Goal: Task Accomplishment & Management: Complete application form

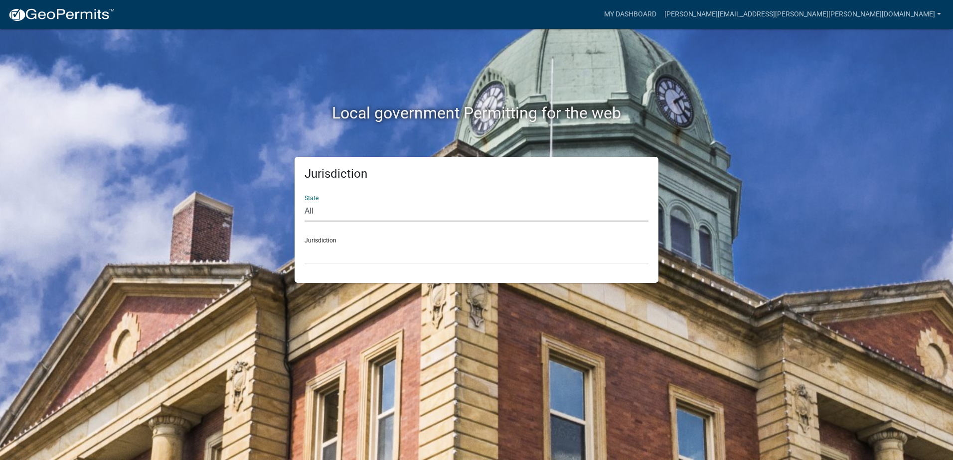
click at [372, 215] on select "All Colorado Georgia Indiana Iowa Kansas Minnesota Ohio South Carolina Wisconsin" at bounding box center [476, 211] width 344 height 20
select select "Indiana"
click at [304, 201] on select "All Colorado Georgia Indiana Iowa Kansas Minnesota Ohio South Carolina Wisconsin" at bounding box center [476, 211] width 344 height 20
click at [370, 244] on select "City of Charlestown, Indiana City of Jeffersonville, Indiana City of Logansport…" at bounding box center [476, 254] width 344 height 20
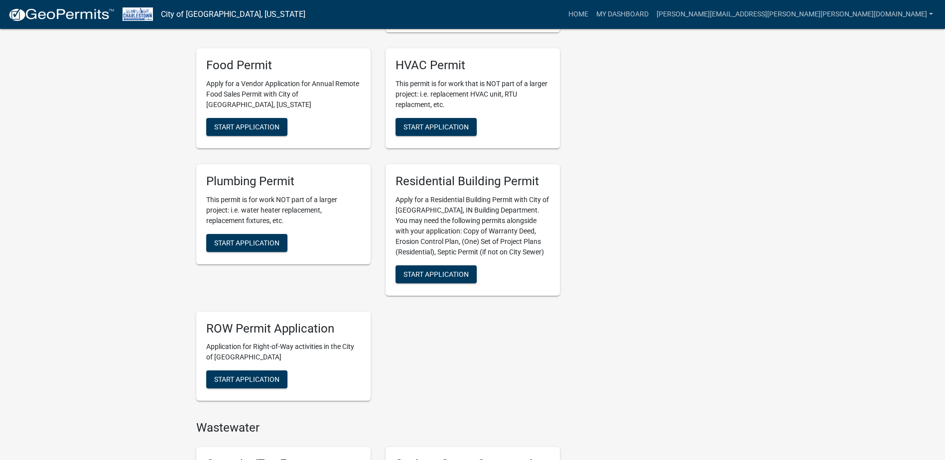
scroll to position [399, 0]
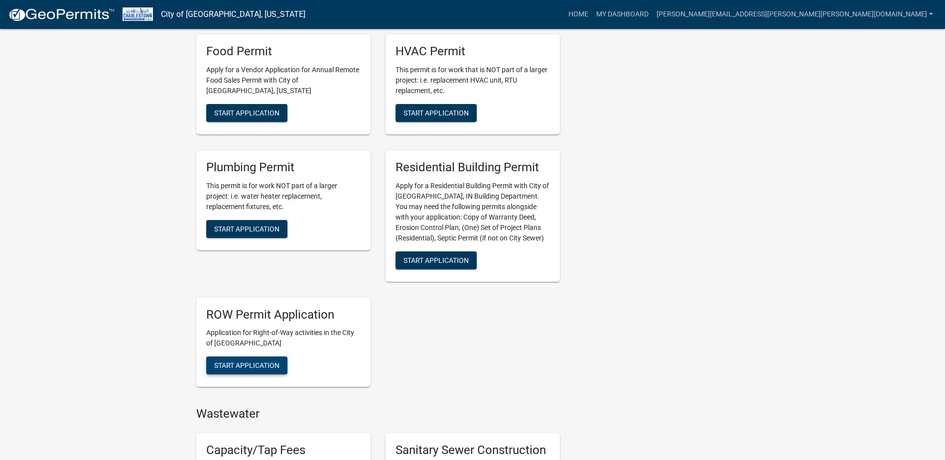
click at [265, 362] on span "Start Application" at bounding box center [246, 366] width 65 height 8
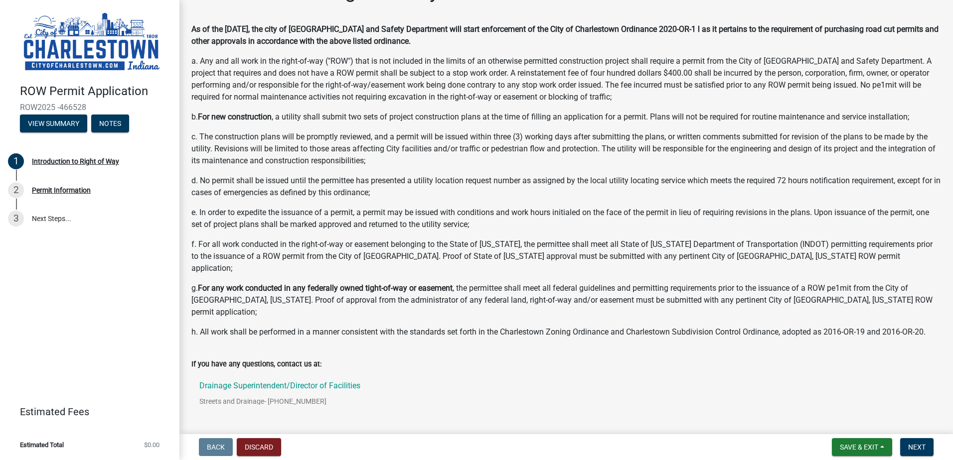
scroll to position [50, 0]
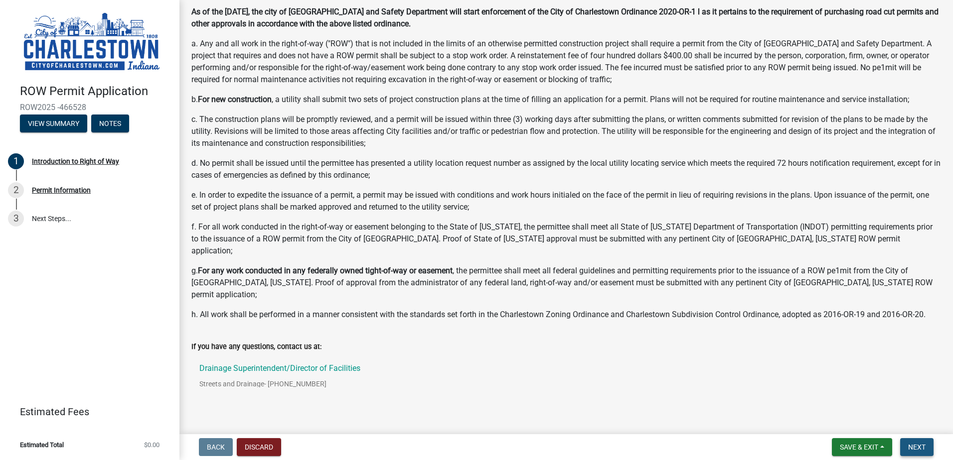
click at [906, 444] on button "Next" at bounding box center [916, 448] width 33 height 18
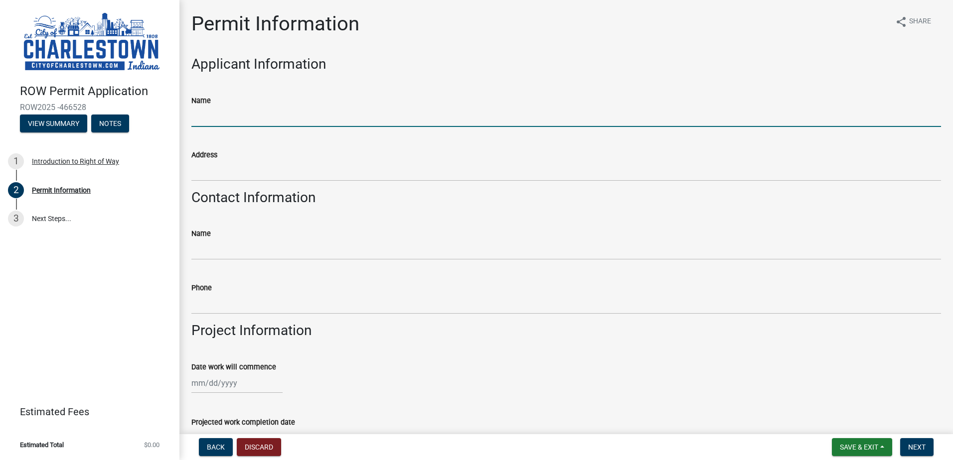
click at [355, 107] on input "Name" at bounding box center [565, 117] width 749 height 20
type input "[PERSON_NAME]"
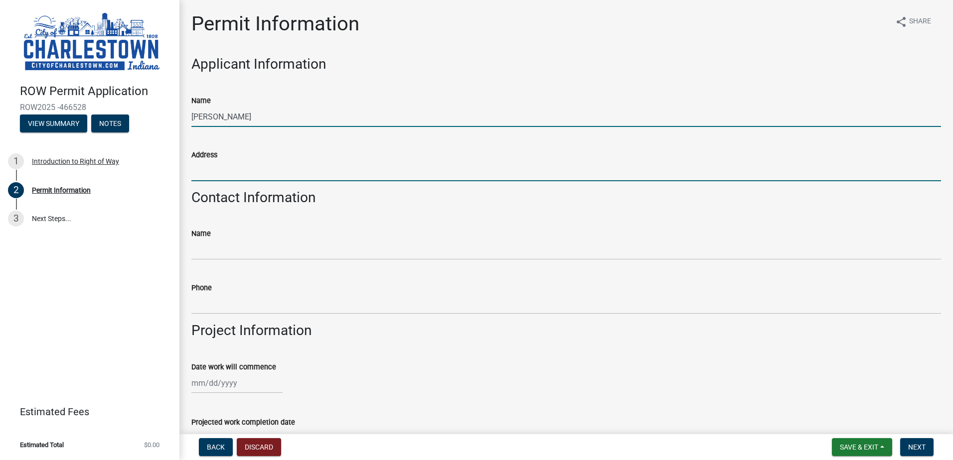
click at [403, 167] on input "Address" at bounding box center [565, 171] width 749 height 20
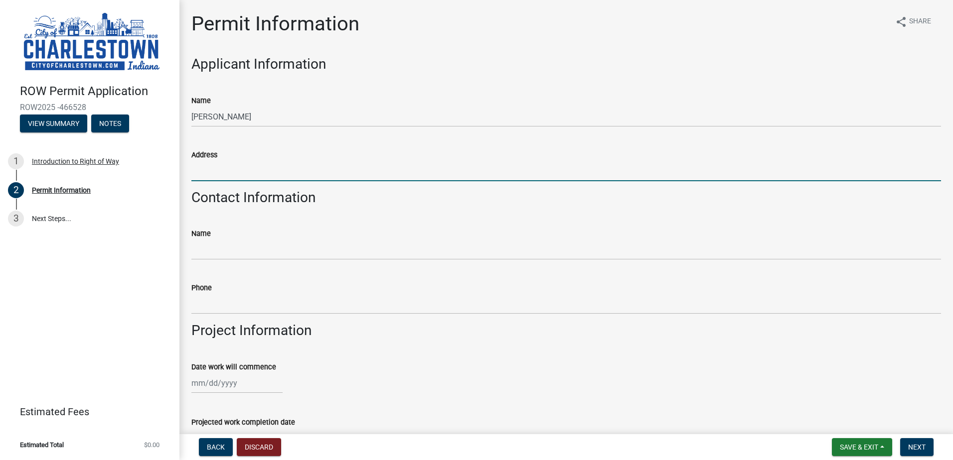
type input "[STREET_ADDRESS]"
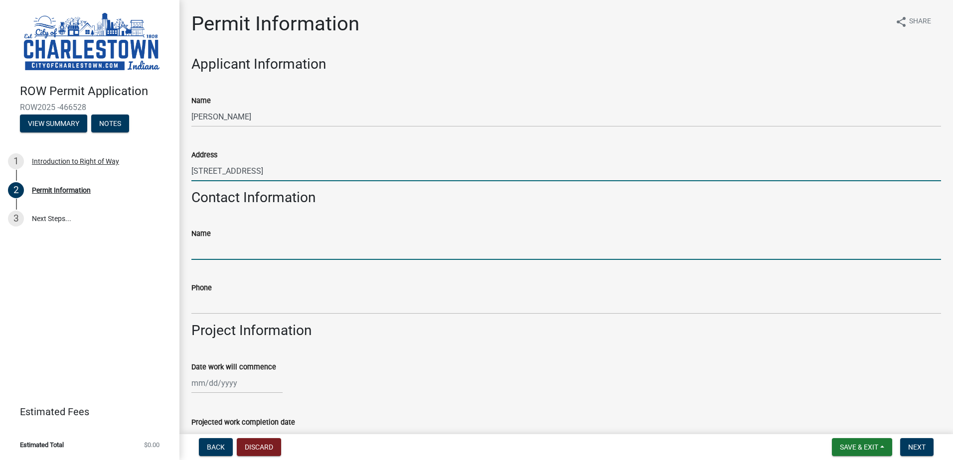
type input "[PERSON_NAME]"
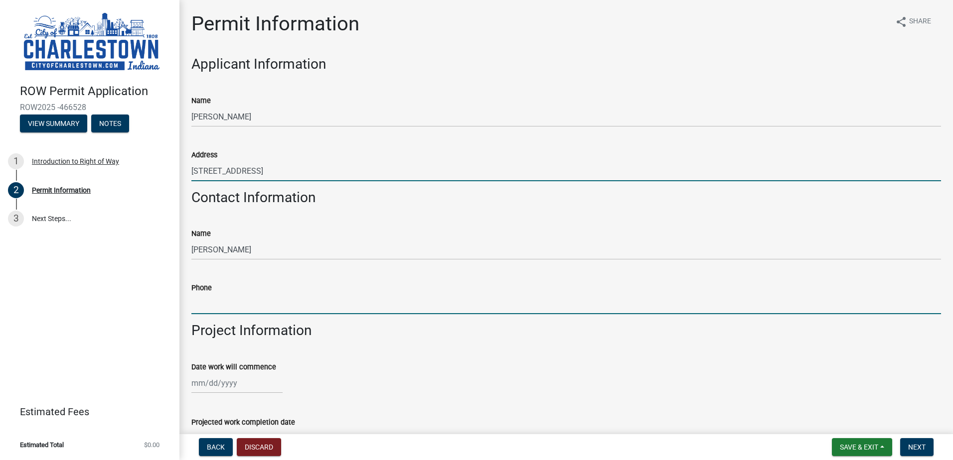
type input "[PHONE_NUMBER]"
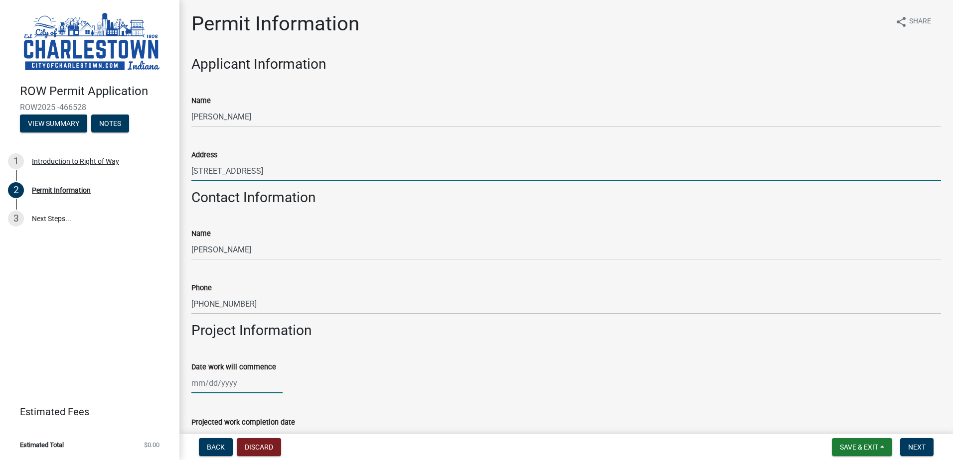
type input "07/30/2025"
type input "08/06/2025"
select select "8"
select select "2025"
select select "8"
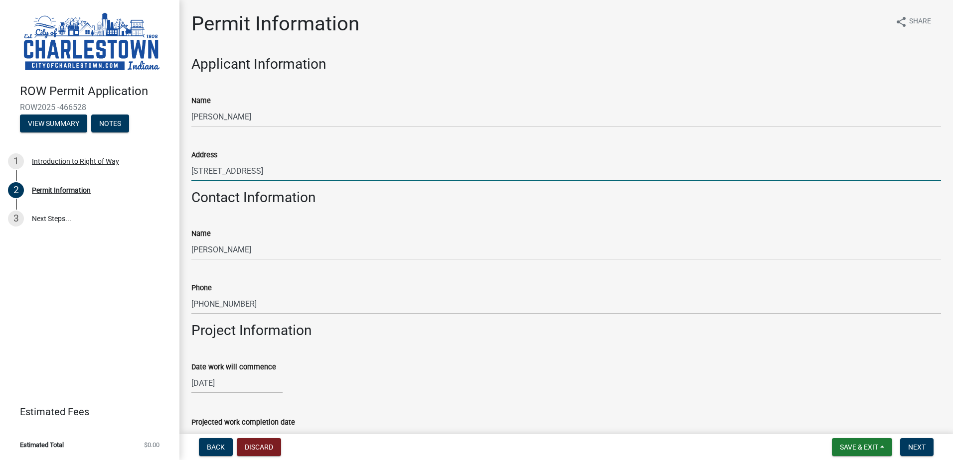
select select "2025"
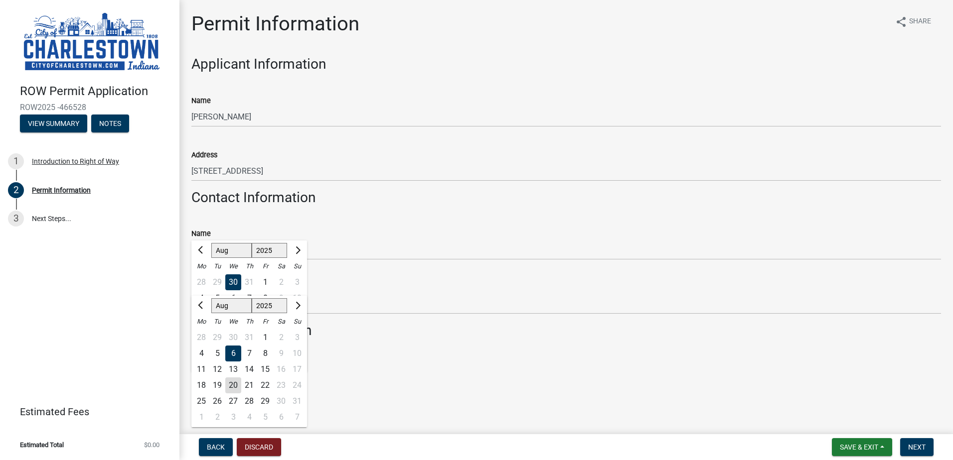
click at [426, 221] on div "Name Luke Coleman Watson" at bounding box center [565, 237] width 749 height 46
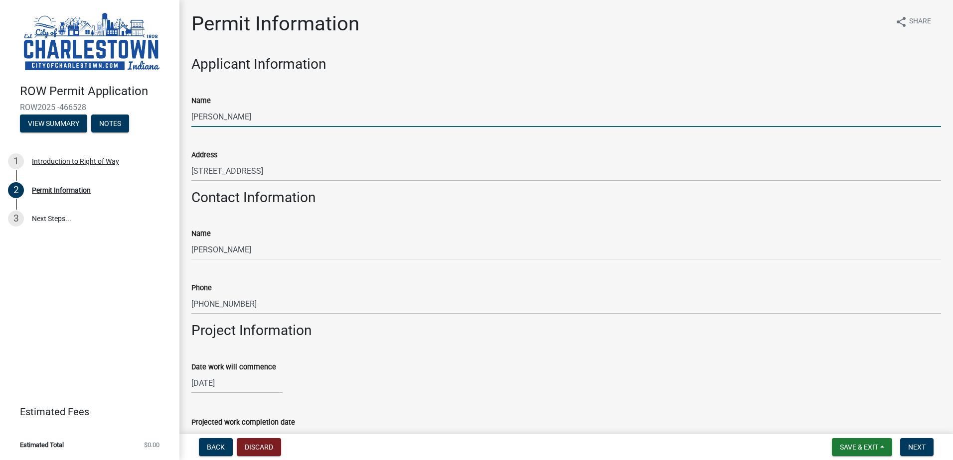
click at [277, 113] on input "[PERSON_NAME]" at bounding box center [565, 117] width 749 height 20
type input "L"
type input "Duke Energy"
click at [487, 149] on div "Address" at bounding box center [565, 155] width 749 height 12
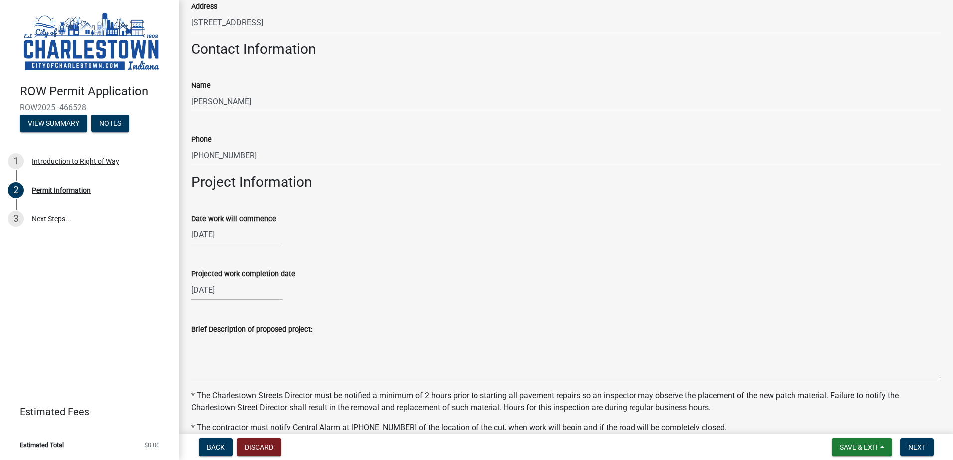
scroll to position [149, 0]
click at [247, 238] on div "07/30/2025" at bounding box center [236, 234] width 91 height 20
select select "7"
select select "2025"
click at [299, 258] on button "Next month" at bounding box center [297, 255] width 12 height 16
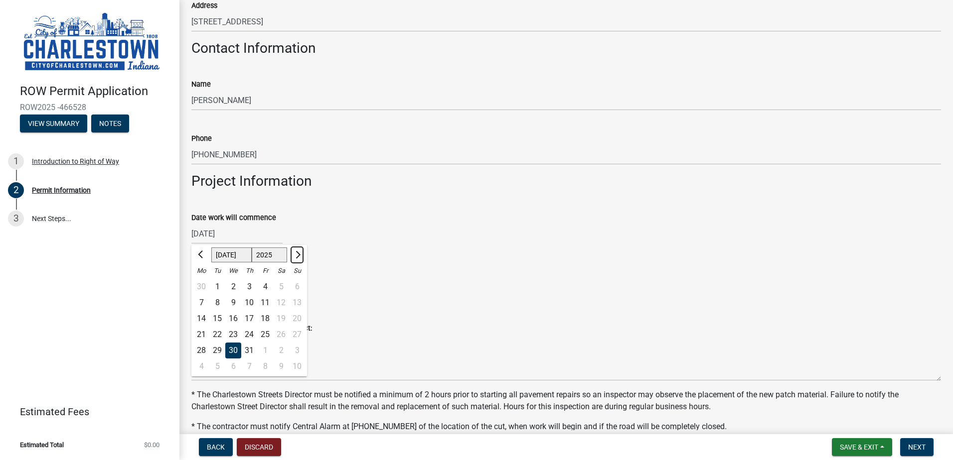
select select "8"
click at [228, 302] on div "6" at bounding box center [233, 303] width 16 height 16
type input "08/06/2025"
click at [265, 237] on div "08/06/2025" at bounding box center [236, 234] width 91 height 20
select select "8"
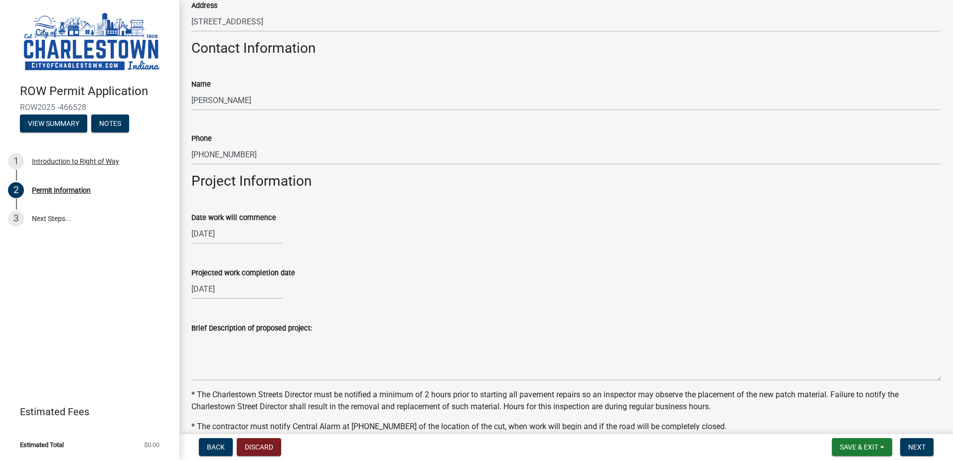
select select "2025"
click at [266, 333] on div "22" at bounding box center [265, 335] width 16 height 16
type input "[DATE]"
click at [252, 287] on div "08/06/2025" at bounding box center [236, 289] width 91 height 20
select select "8"
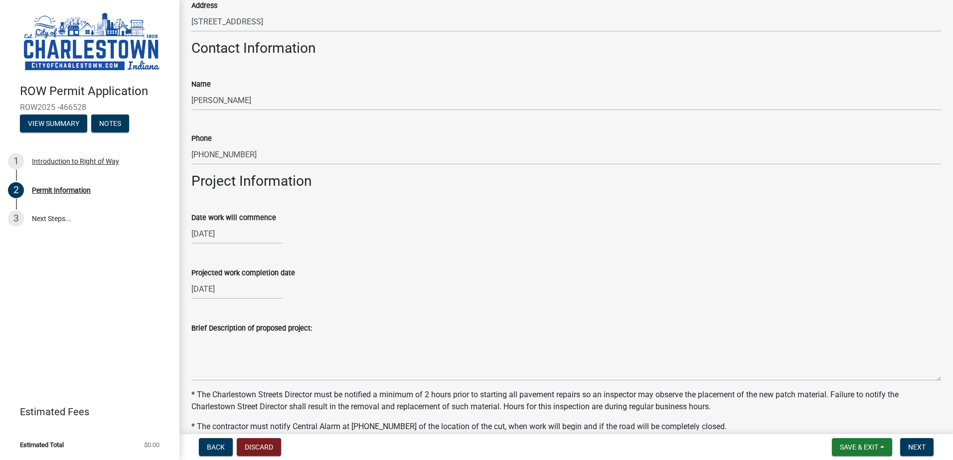
select select "2025"
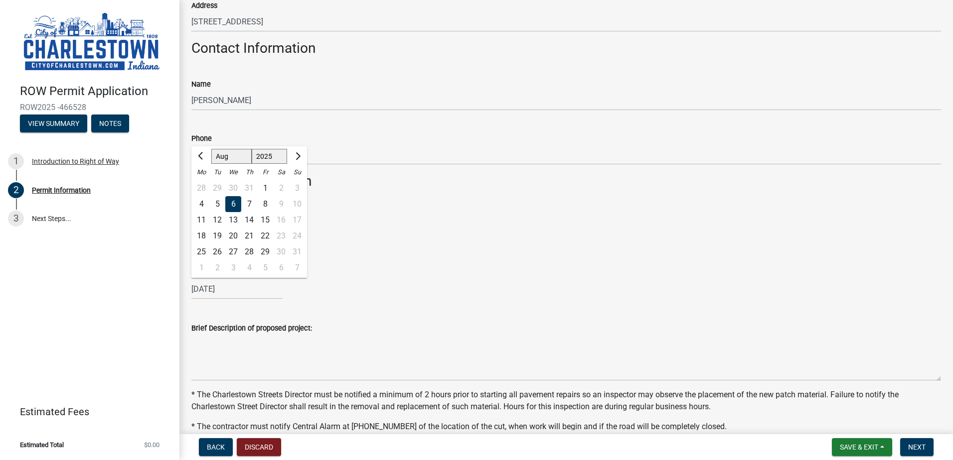
click at [221, 251] on div "26" at bounding box center [217, 252] width 16 height 16
type input "[DATE]"
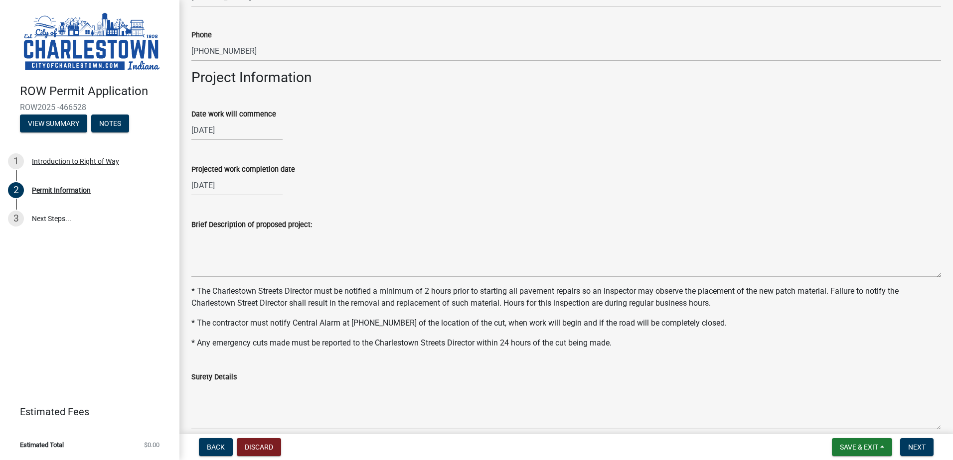
scroll to position [249, 0]
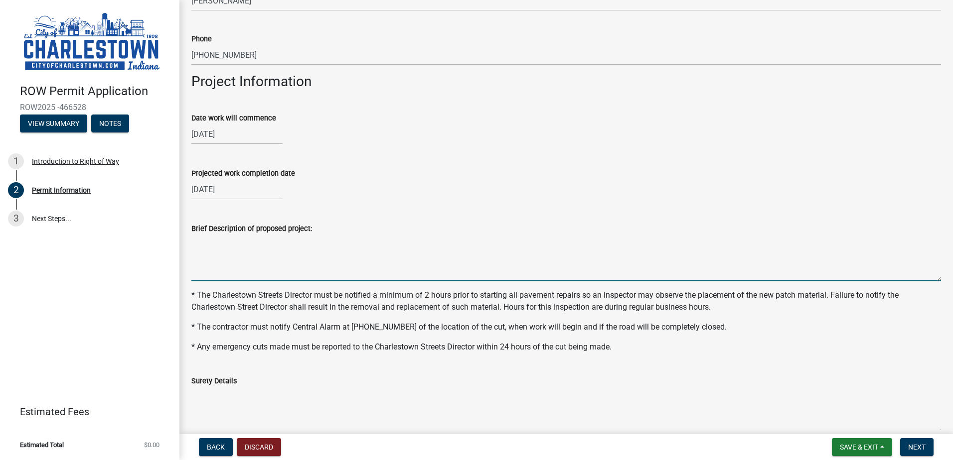
click at [288, 271] on textarea "Brief Description of proposed project:" at bounding box center [565, 258] width 749 height 47
type textarea "need to Bore under Harmony circle"
click at [842, 447] on span "Save & Exit" at bounding box center [859, 448] width 38 height 8
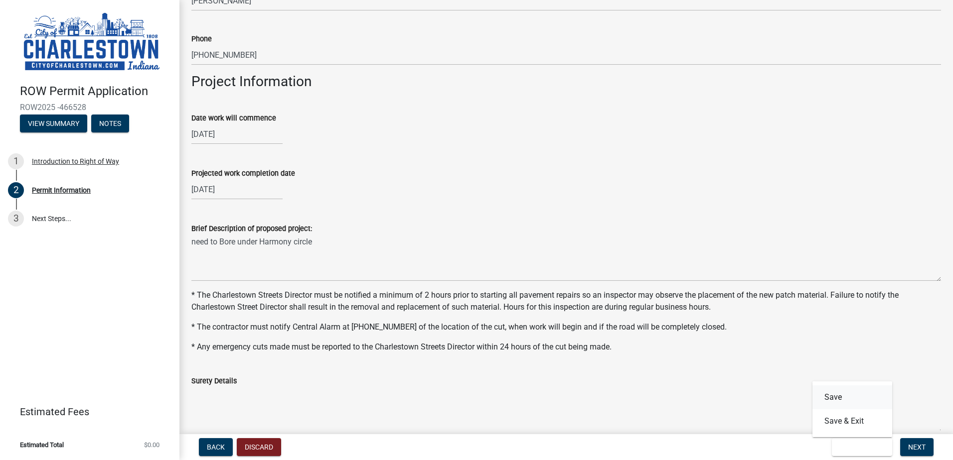
click at [837, 402] on button "Save" at bounding box center [852, 398] width 80 height 24
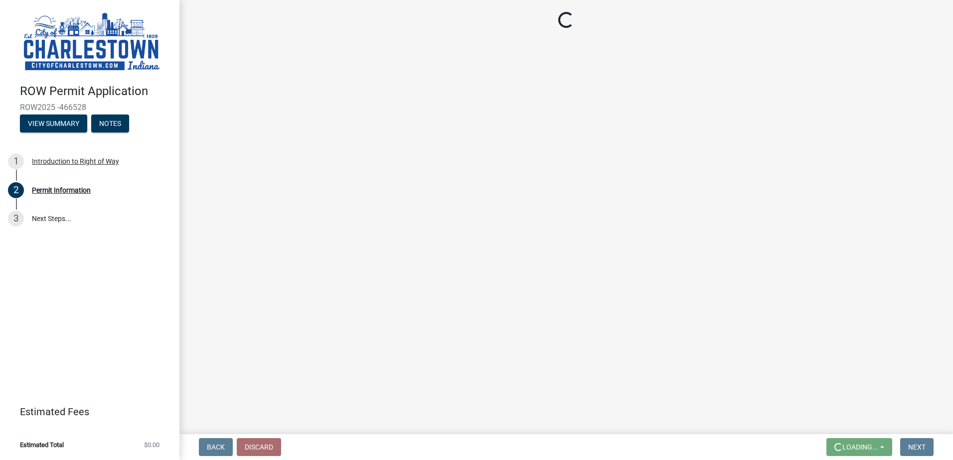
scroll to position [0, 0]
click at [92, 158] on div "Introduction to Right of Way" at bounding box center [75, 161] width 87 height 7
click at [229, 149] on main "Loading..." at bounding box center [565, 215] width 773 height 431
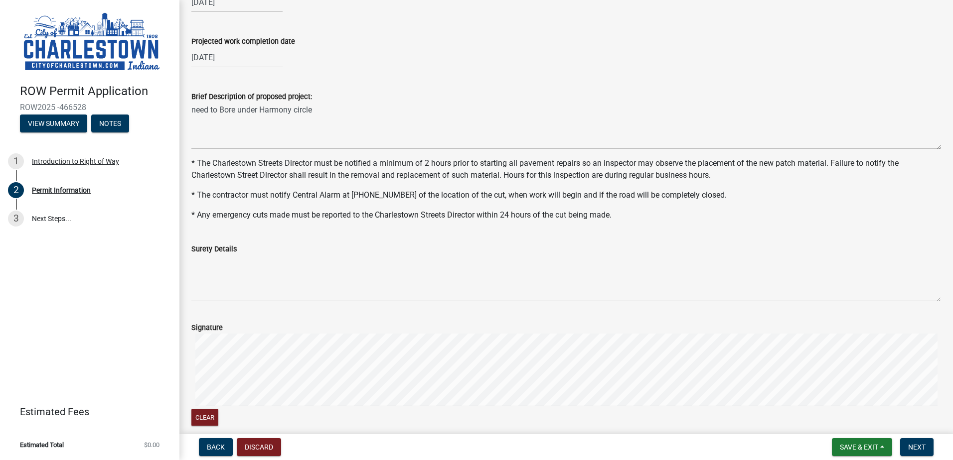
scroll to position [399, 0]
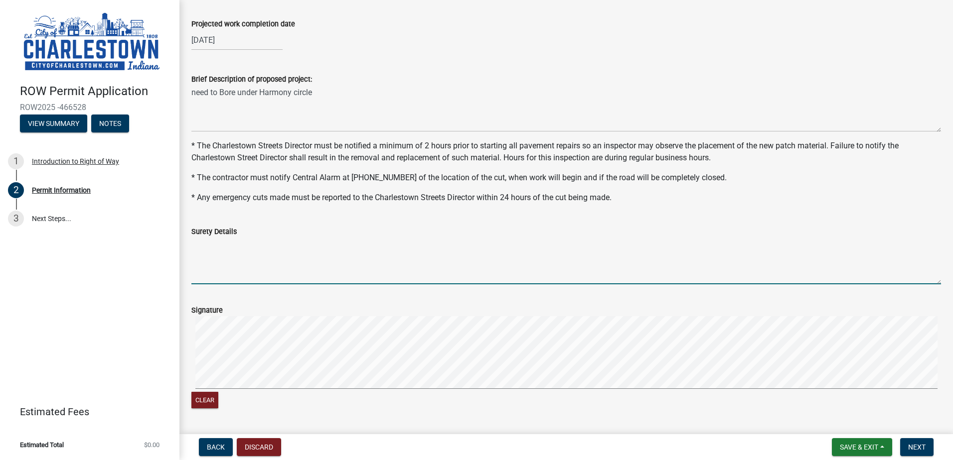
click at [263, 273] on textarea "Surety Details" at bounding box center [565, 261] width 749 height 47
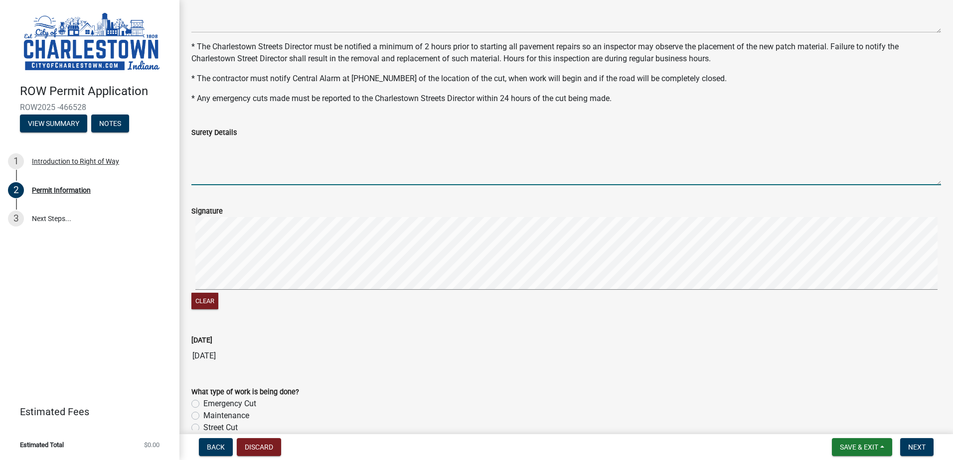
scroll to position [548, 0]
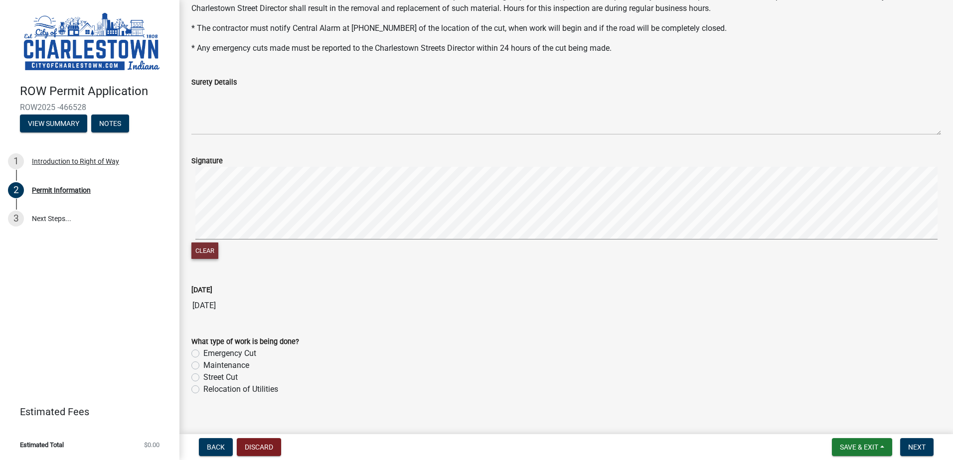
click at [205, 254] on button "Clear" at bounding box center [204, 251] width 27 height 16
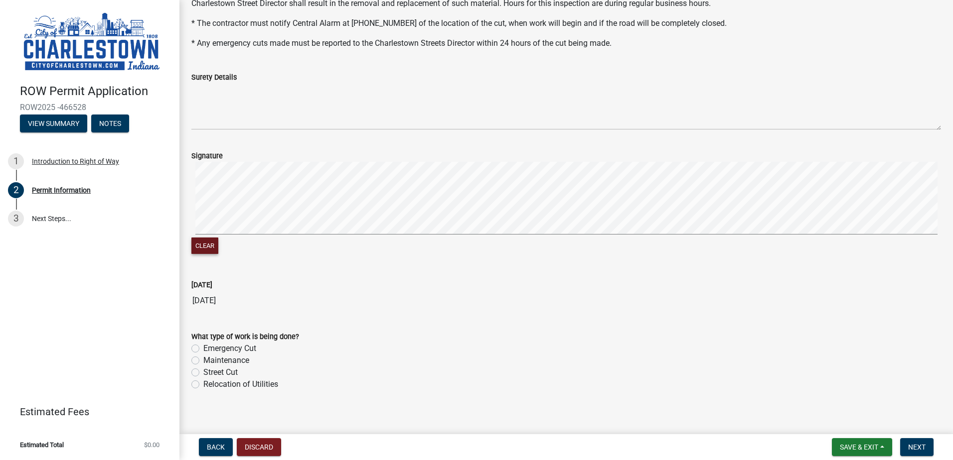
scroll to position [561, 0]
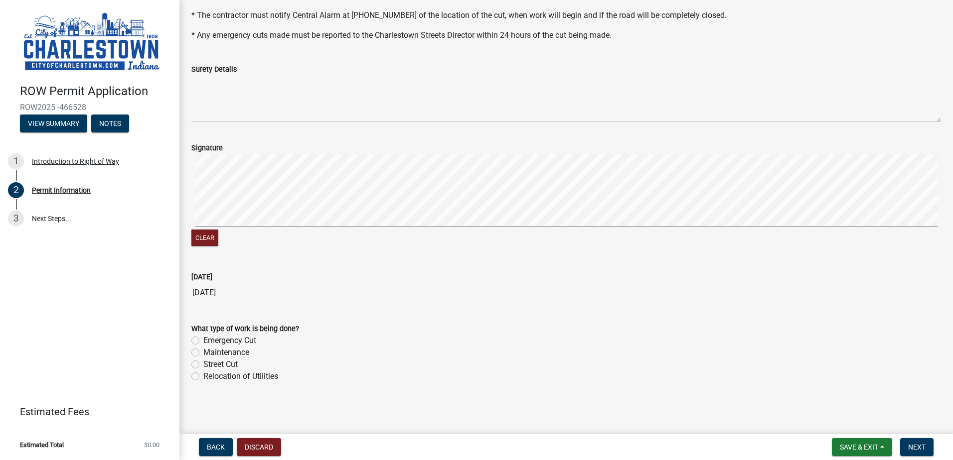
click at [203, 379] on label "Relocation of Utilities" at bounding box center [240, 377] width 75 height 12
click at [203, 377] on input "Relocation of Utilities" at bounding box center [206, 374] width 6 height 6
radio input "true"
click at [840, 446] on span "Save & Exit" at bounding box center [859, 448] width 38 height 8
click at [876, 399] on button "Save" at bounding box center [852, 398] width 80 height 24
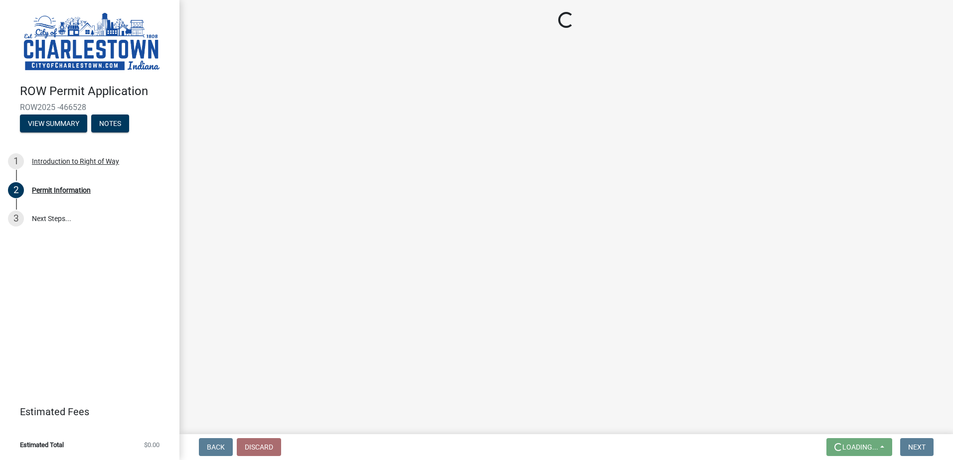
scroll to position [0, 0]
